Goal: Information Seeking & Learning: Learn about a topic

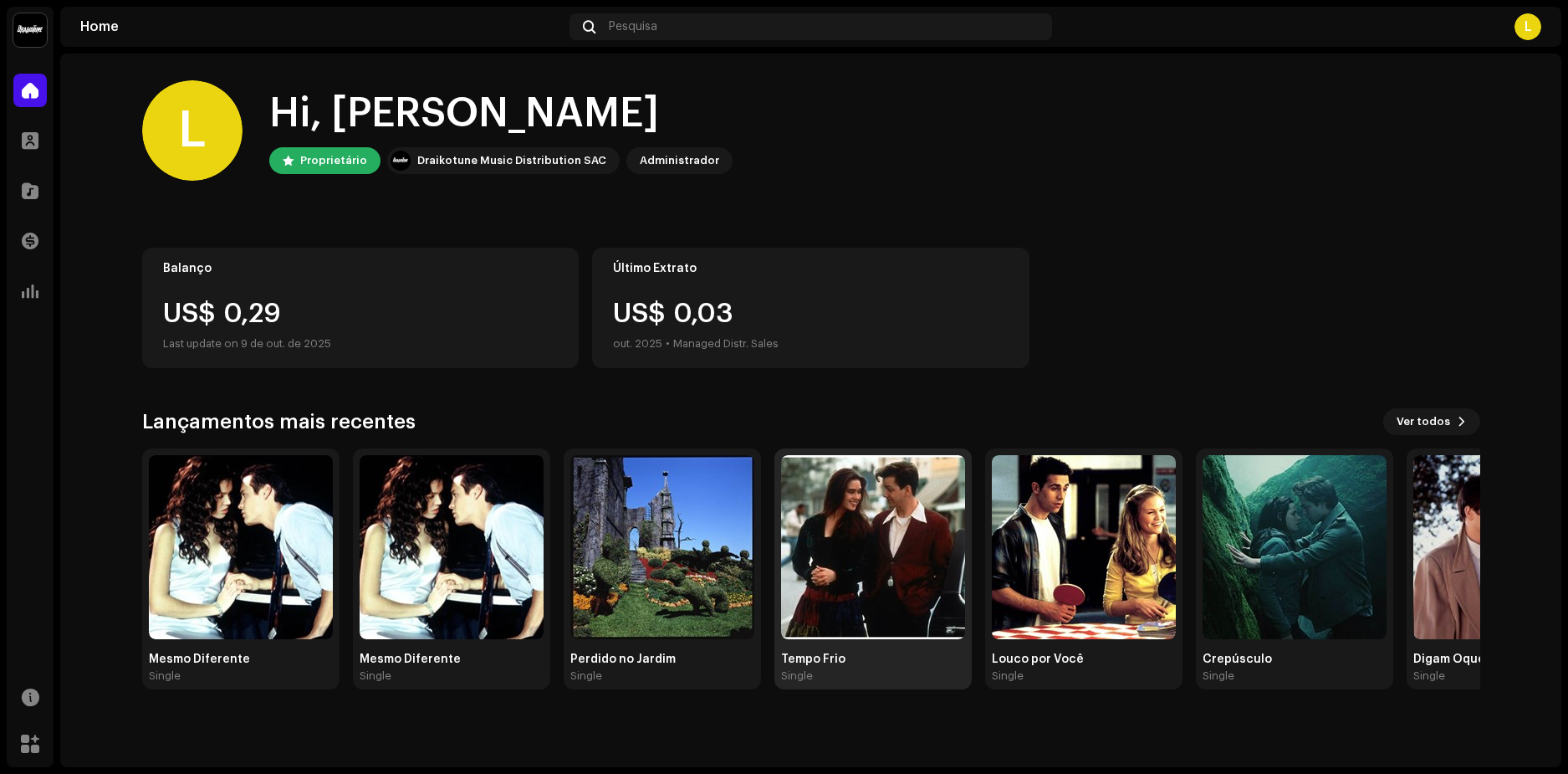
click at [866, 530] on img at bounding box center [873, 548] width 184 height 184
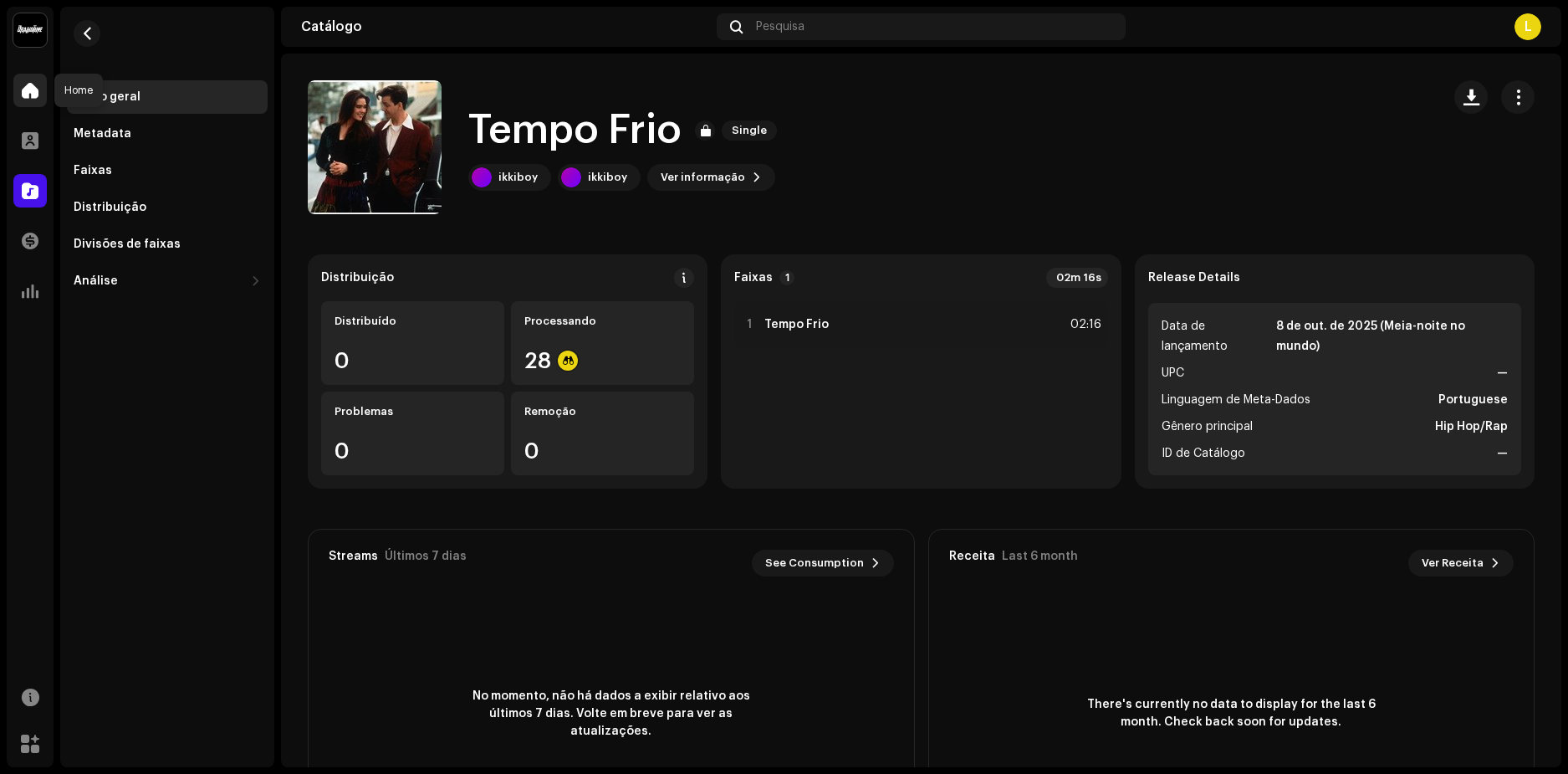
click at [33, 92] on span at bounding box center [30, 91] width 17 height 13
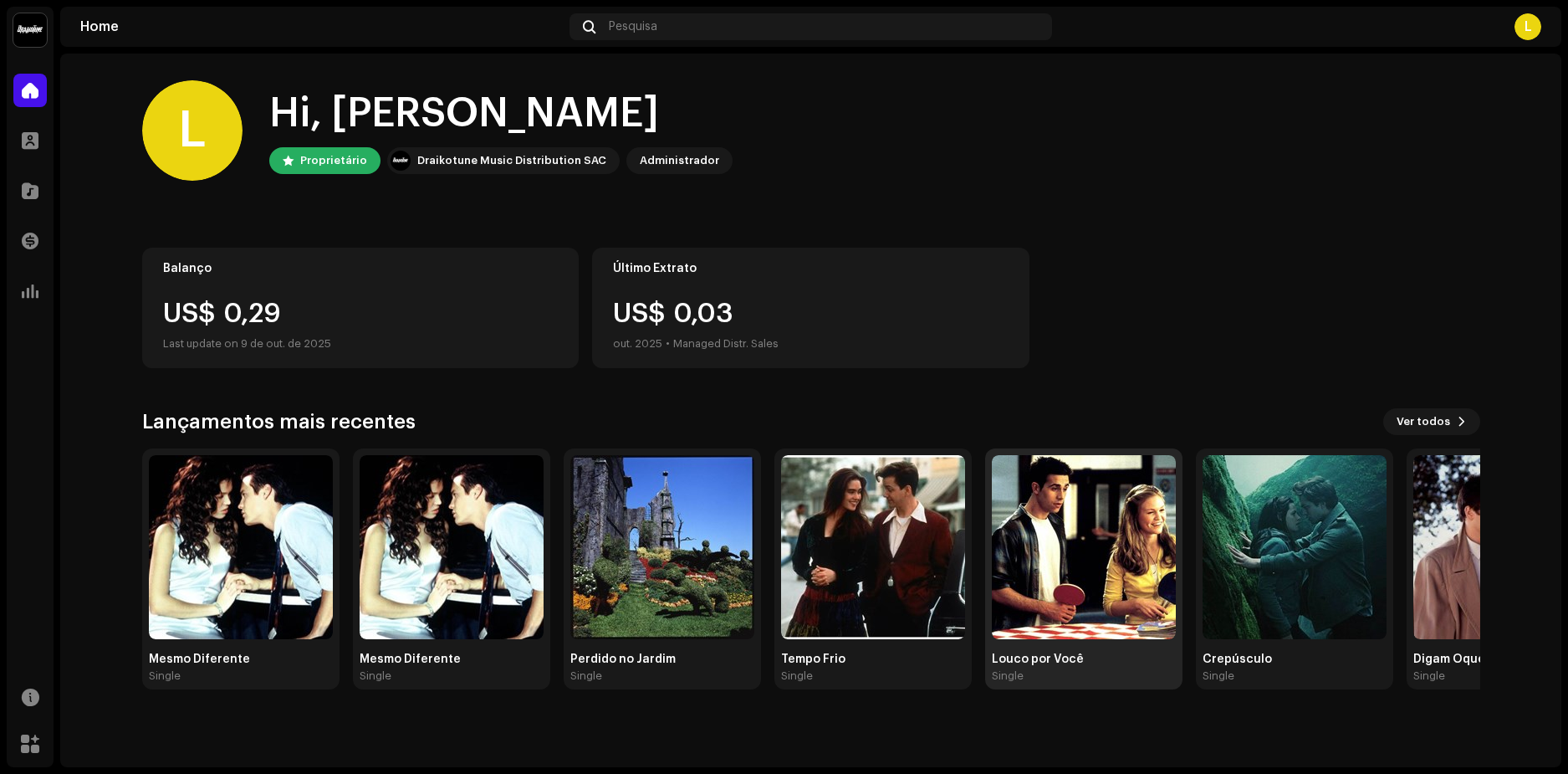
click at [1085, 549] on img at bounding box center [1084, 548] width 184 height 184
click at [659, 547] on img at bounding box center [663, 548] width 184 height 184
click at [1436, 529] on img at bounding box center [1506, 548] width 184 height 184
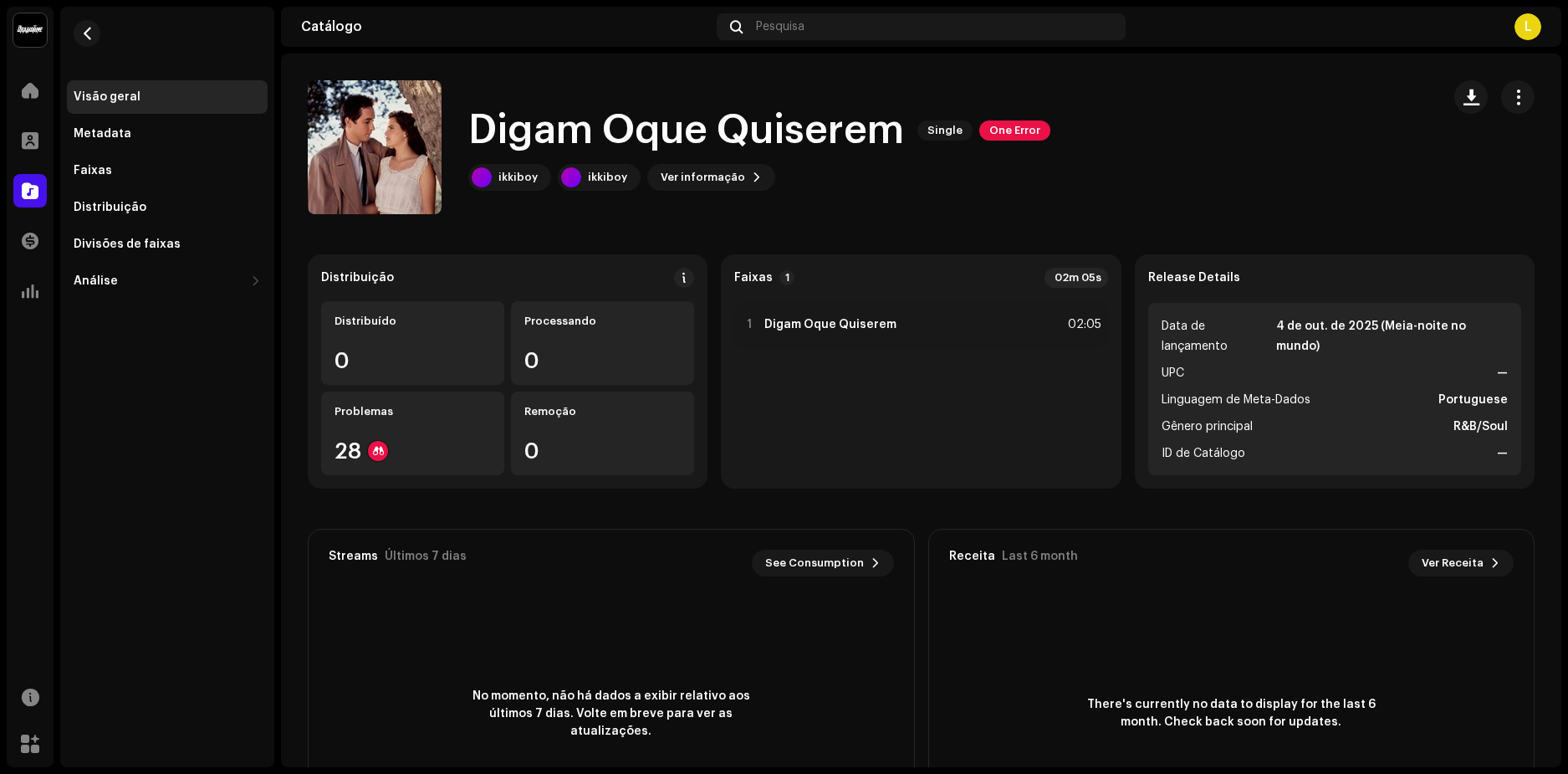
drag, startPoint x: 91, startPoint y: 0, endPoint x: 394, endPoint y: 8, distance: 303.1
click at [394, 8] on div "Catálogo Pesquisa L" at bounding box center [921, 27] width 1281 height 40
click at [26, 91] on span at bounding box center [30, 91] width 17 height 13
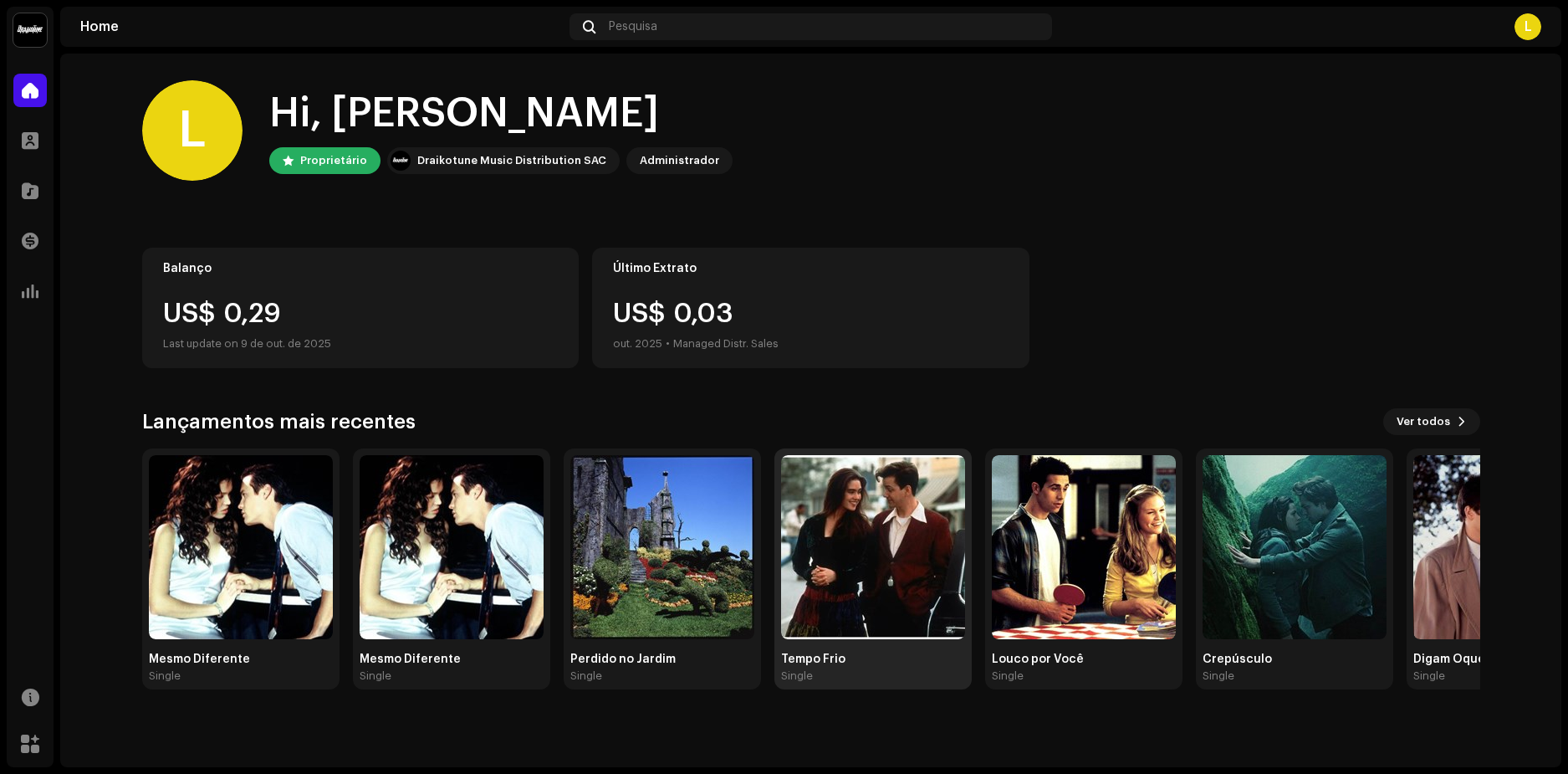
click at [877, 525] on img at bounding box center [873, 548] width 184 height 184
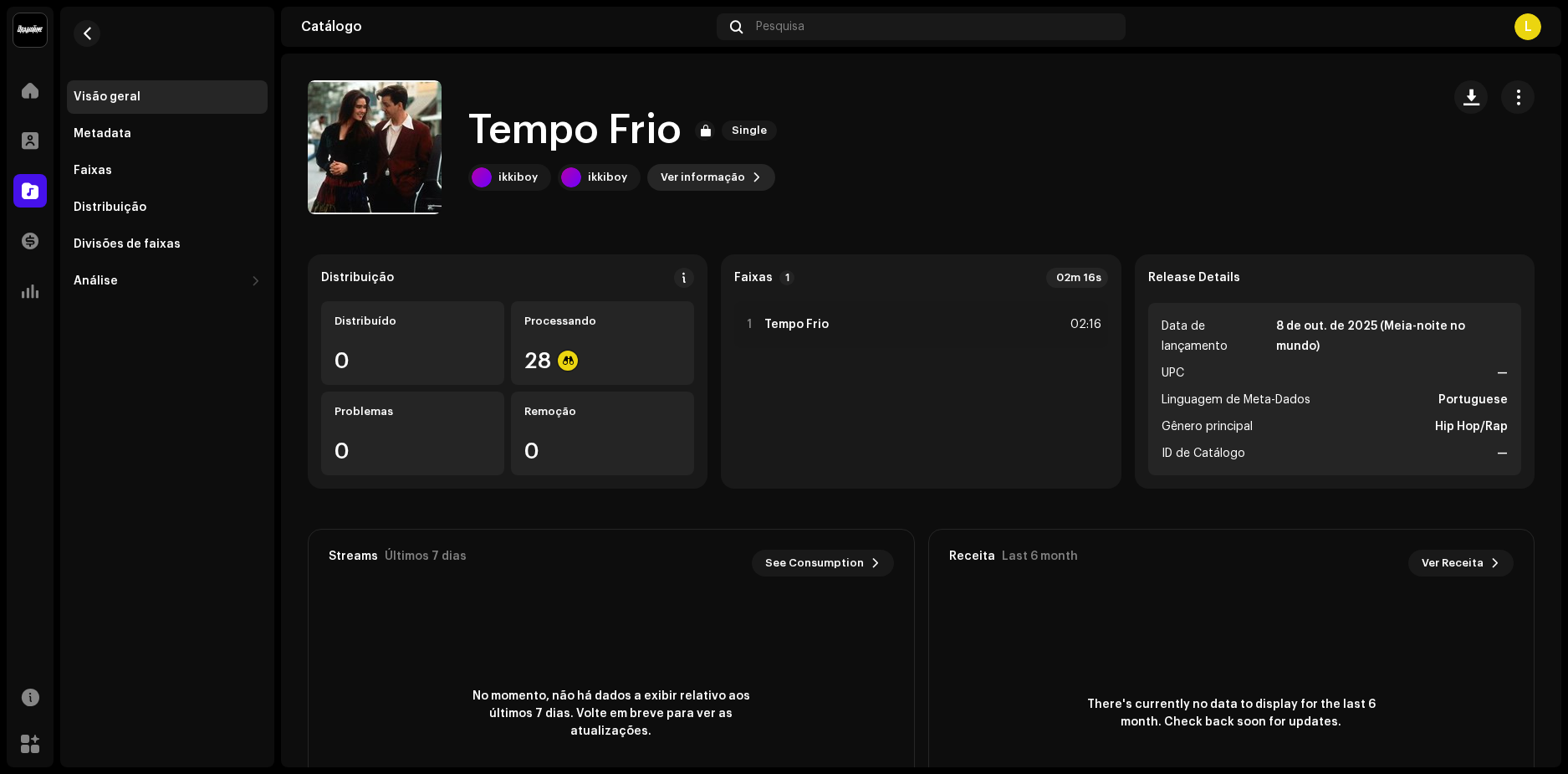
click at [752, 177] on span at bounding box center [757, 178] width 10 height 13
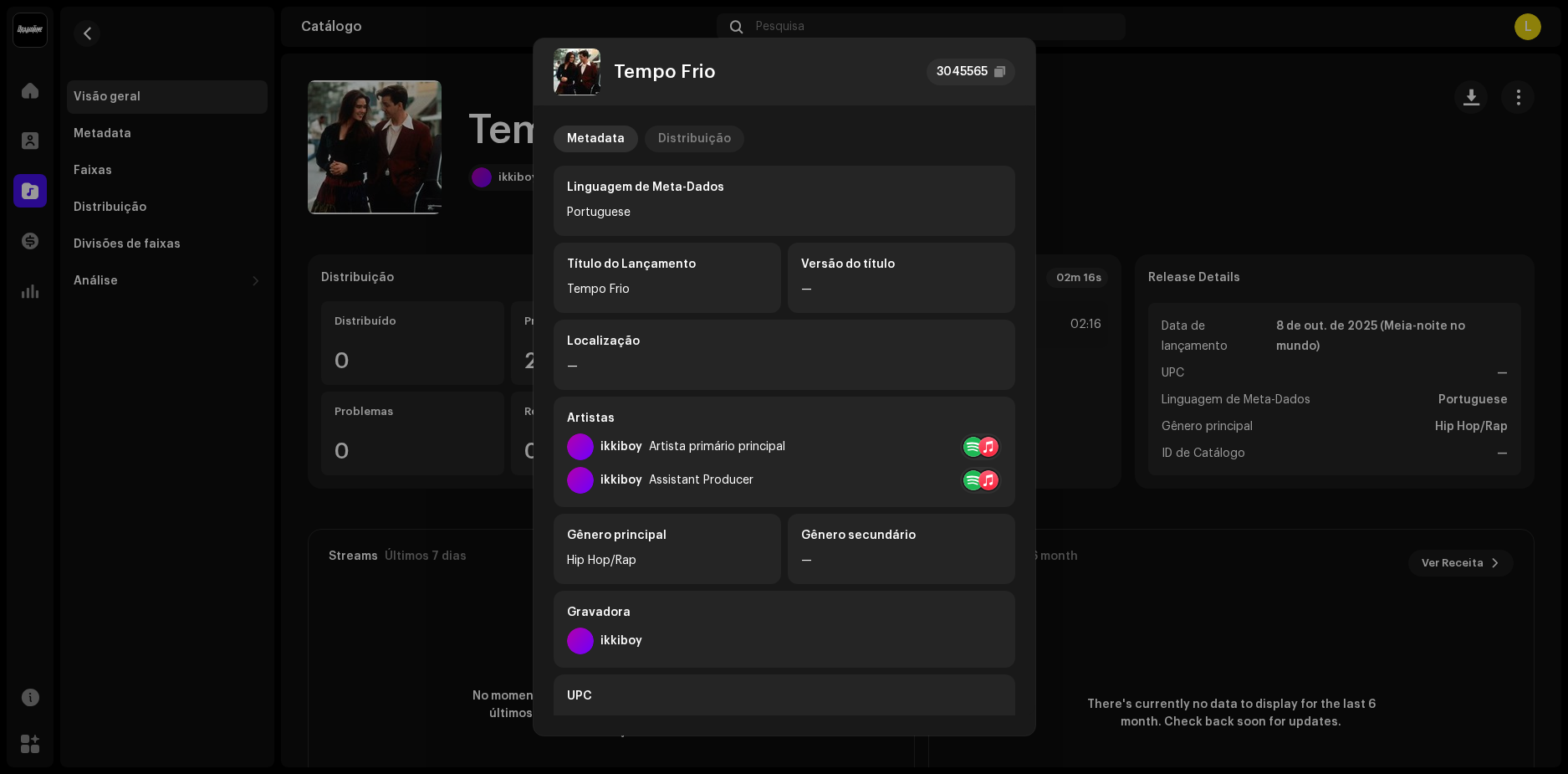
click at [671, 143] on div "Distribuição" at bounding box center [694, 139] width 73 height 27
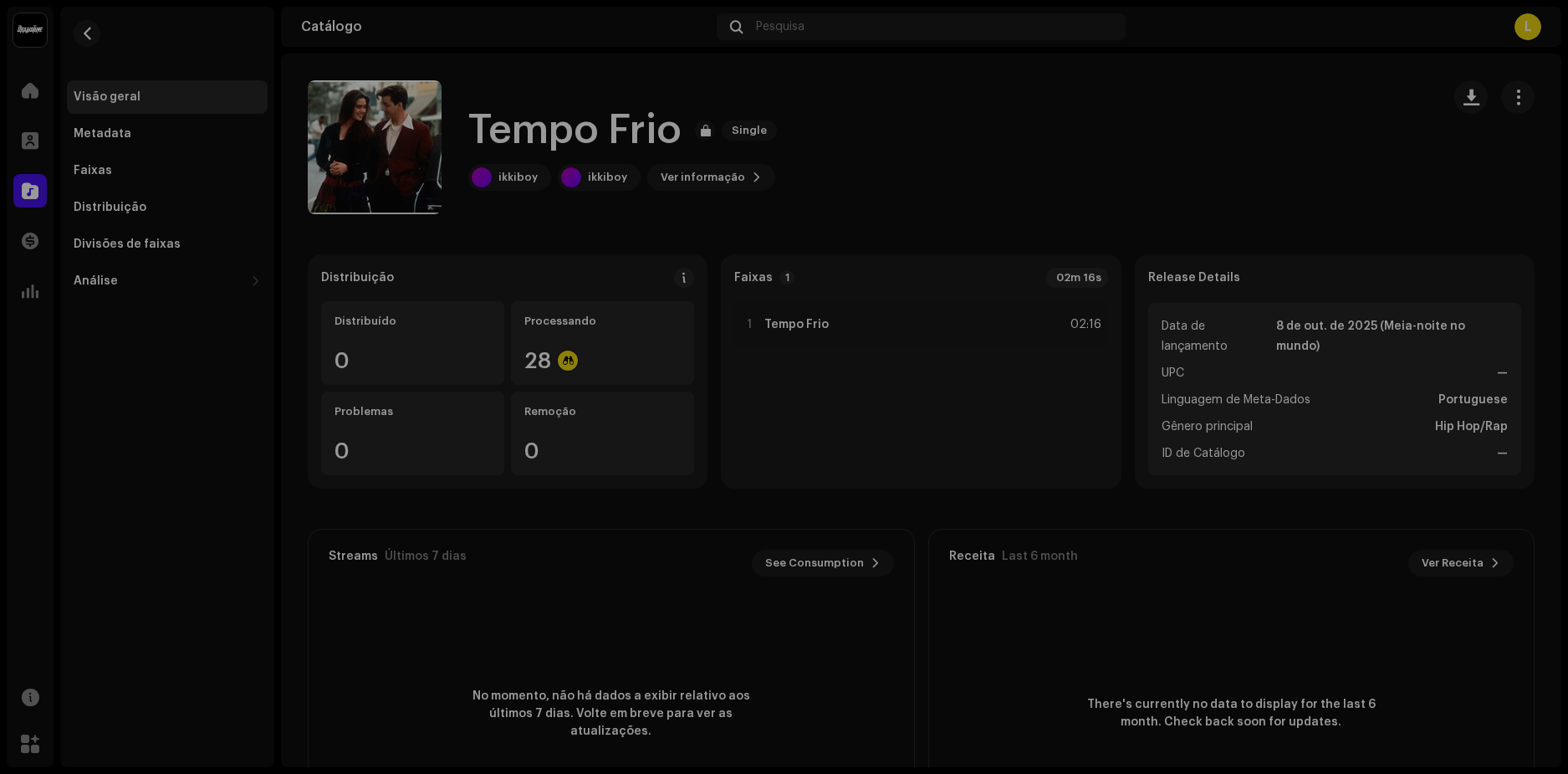
click at [1208, 35] on div "Tempo Frio 3045565 Metadata Distribuição Data de lançamento [DATE] (Meia-noite …" at bounding box center [784, 387] width 1568 height 774
